Goal: Task Accomplishment & Management: Manage account settings

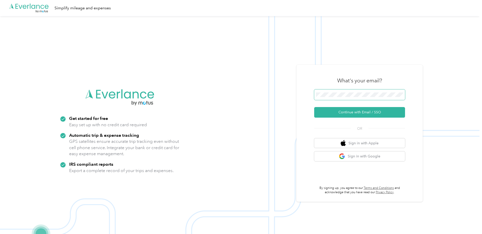
click at [357, 90] on span at bounding box center [359, 95] width 91 height 11
click at [362, 113] on button "Continue with Email / SSO" at bounding box center [359, 112] width 91 height 11
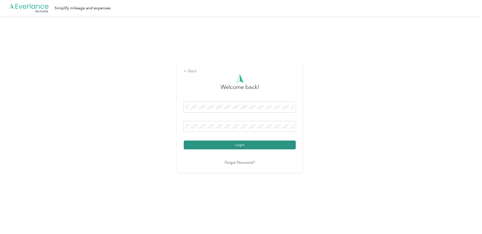
click at [218, 144] on button "Login" at bounding box center [240, 145] width 112 height 9
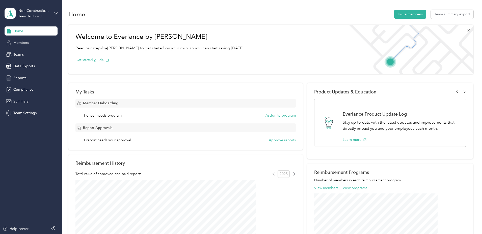
click at [22, 43] on span "Members" at bounding box center [20, 42] width 15 height 5
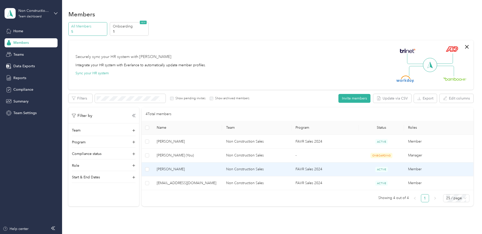
click at [211, 168] on span "[PERSON_NAME]" at bounding box center [187, 170] width 61 height 6
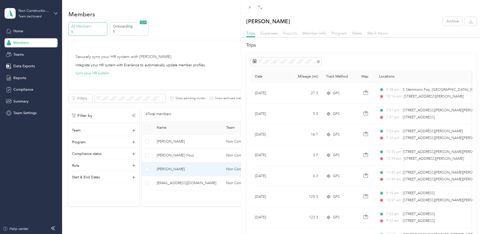
click at [293, 34] on span "Reports" at bounding box center [290, 33] width 14 height 5
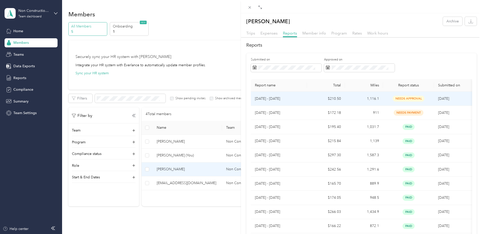
click at [287, 98] on p "[DATE] - [DATE]" at bounding box center [279, 99] width 48 height 6
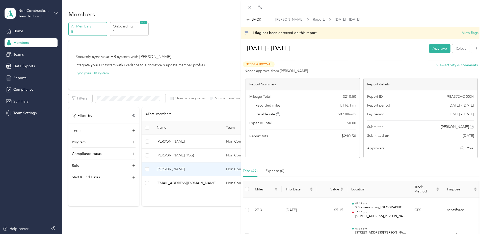
drag, startPoint x: 436, startPoint y: 49, endPoint x: 381, endPoint y: 50, distance: 55.5
click at [391, 51] on div "[DATE] - [DATE] Approve Reject" at bounding box center [361, 49] width 240 height 15
click at [368, 35] on div "1 flag has been detected on this report View flags" at bounding box center [365, 32] width 226 height 5
click at [466, 33] on button "View flags" at bounding box center [470, 32] width 16 height 5
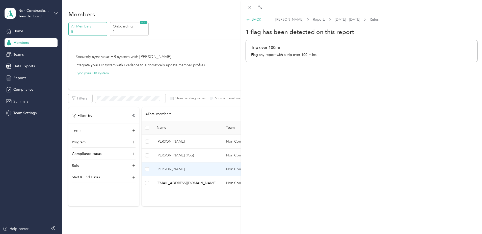
click at [250, 19] on div "BACK" at bounding box center [253, 19] width 15 height 5
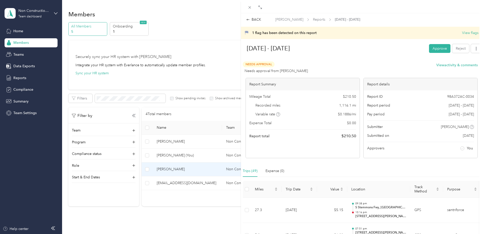
click at [434, 45] on button "Approve" at bounding box center [439, 48] width 21 height 9
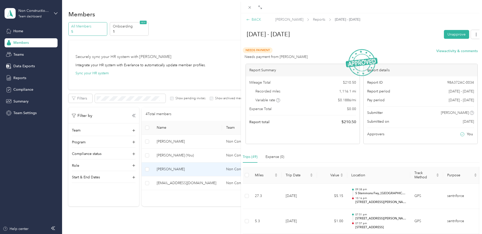
click at [250, 20] on div "BACK" at bounding box center [253, 19] width 15 height 5
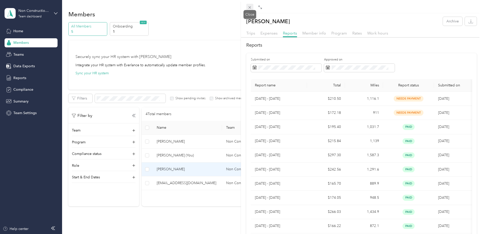
click at [250, 8] on icon at bounding box center [250, 7] width 3 height 3
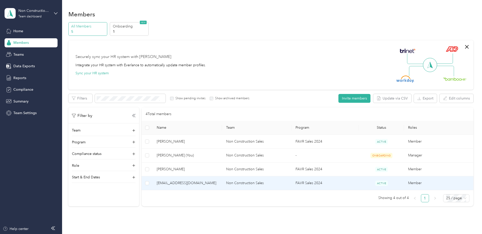
click at [211, 182] on span "[EMAIL_ADDRESS][DOMAIN_NAME]" at bounding box center [187, 184] width 61 height 6
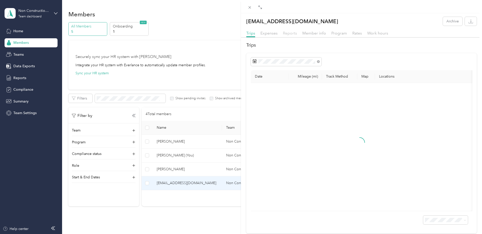
click at [292, 33] on span "Reports" at bounding box center [290, 33] width 14 height 5
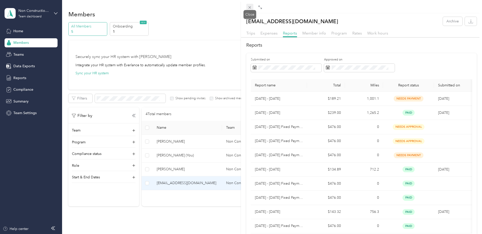
click at [251, 8] on icon at bounding box center [250, 7] width 4 height 4
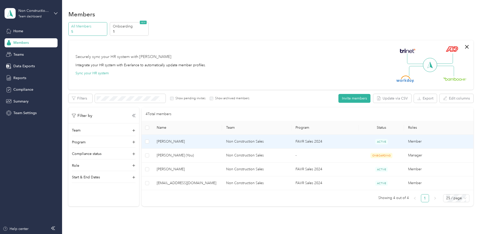
click at [213, 141] on span "[PERSON_NAME]" at bounding box center [187, 142] width 61 height 6
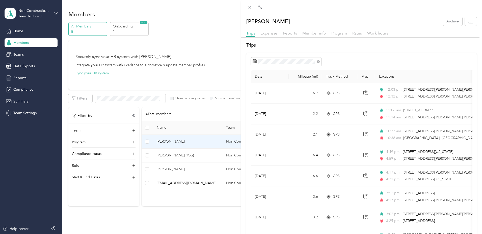
click at [286, 36] on div "Reports" at bounding box center [290, 33] width 14 height 6
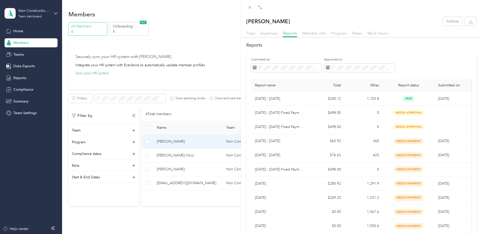
click at [29, 17] on div "[PERSON_NAME] Archive Trips Expenses Reports Member info Program Rates Work hou…" at bounding box center [241, 117] width 482 height 234
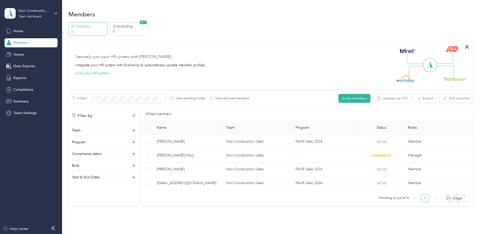
click at [29, 16] on div "Team dashboard" at bounding box center [29, 16] width 23 height 3
click at [19, 65] on div "Log out" at bounding box center [18, 64] width 19 height 5
